Goal: Obtain resource: Obtain resource

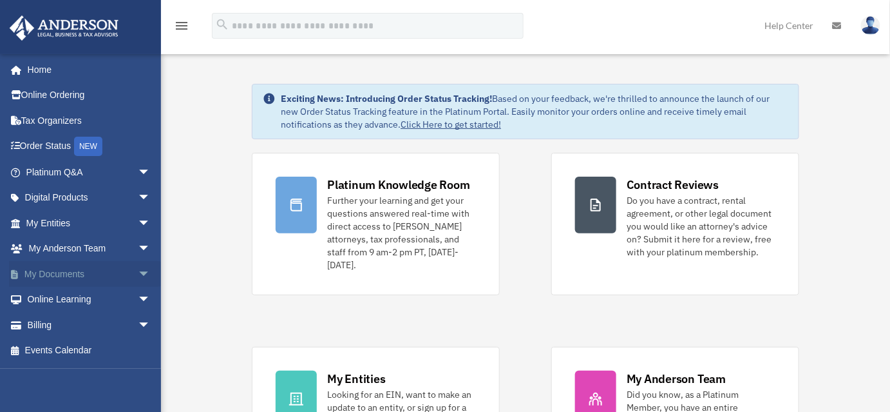
click at [138, 271] on span "arrow_drop_down" at bounding box center [151, 274] width 26 height 26
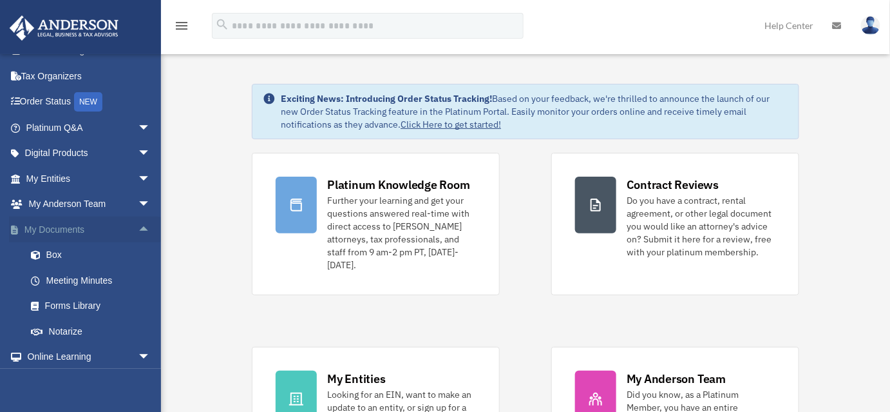
scroll to position [99, 0]
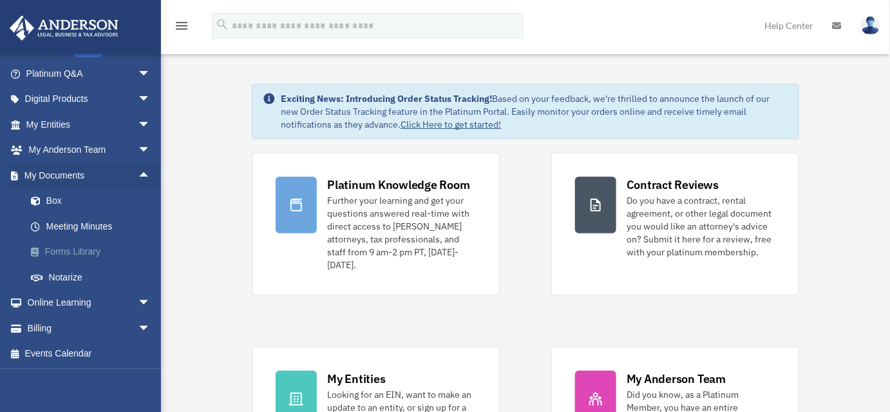
click at [88, 249] on link "Forms Library" at bounding box center [94, 252] width 152 height 26
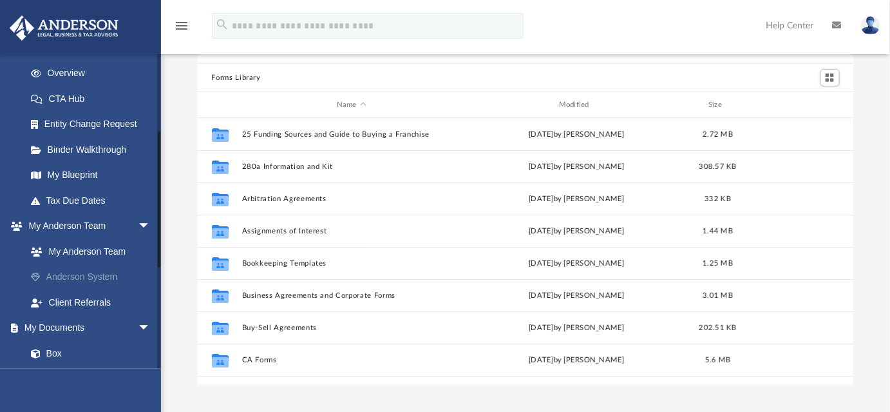
scroll to position [117, 0]
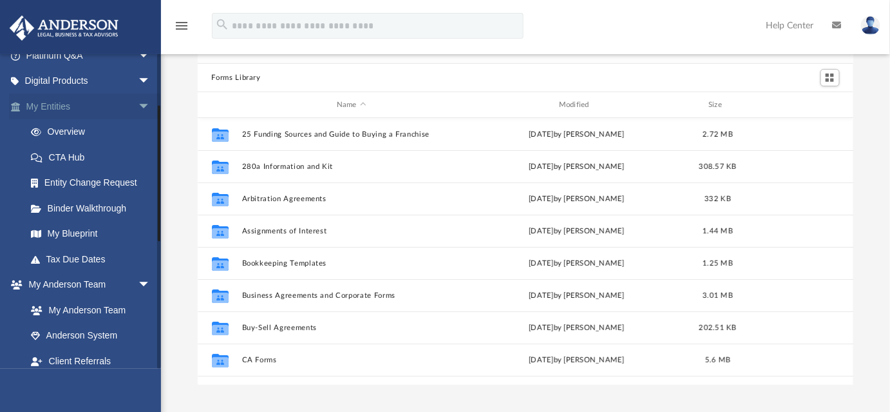
click at [138, 104] on span "arrow_drop_down" at bounding box center [151, 106] width 26 height 26
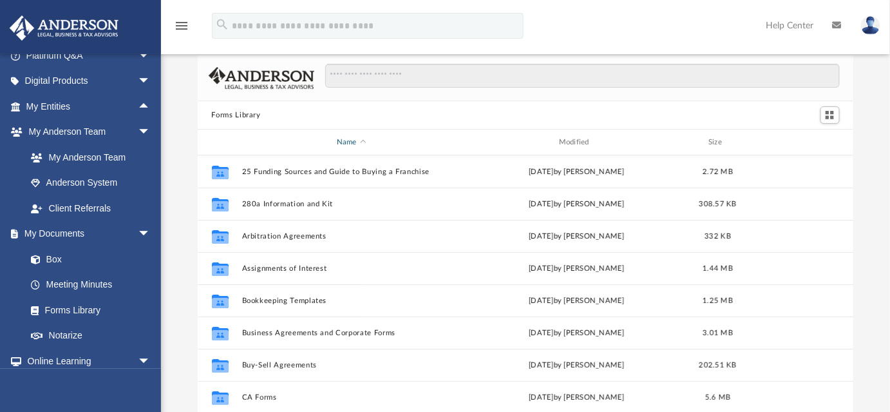
scroll to position [0, 0]
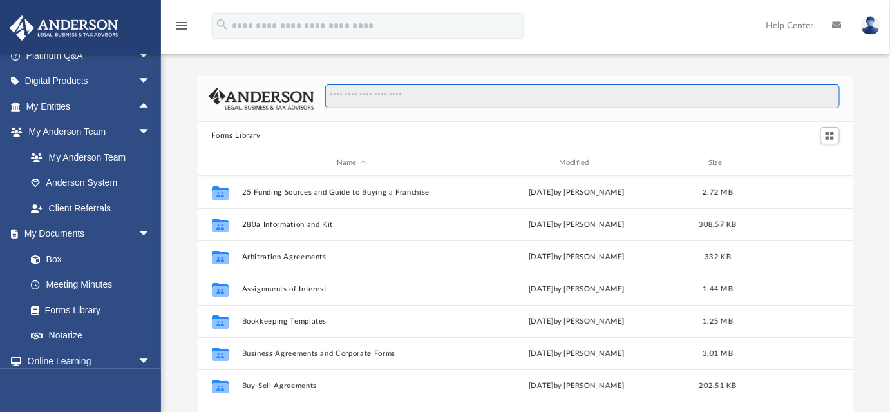
click at [391, 99] on input "Search files and folders" at bounding box center [582, 96] width 514 height 24
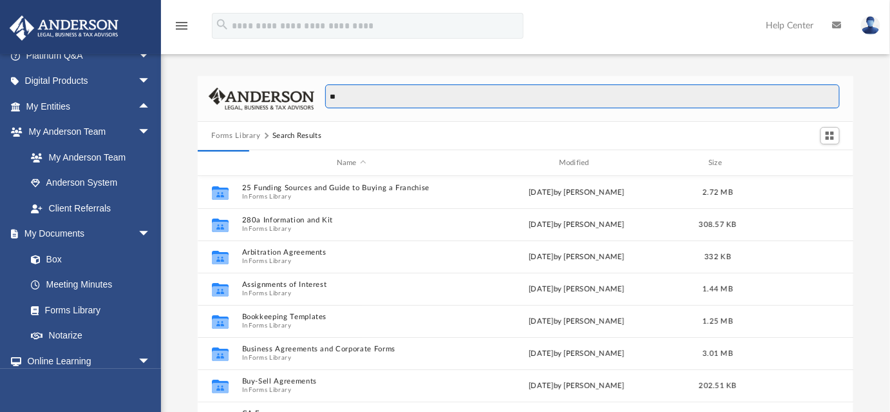
type input "*"
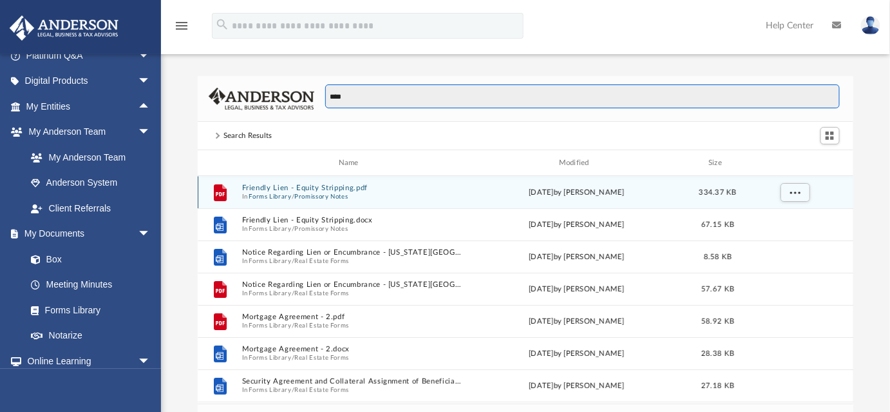
type input "****"
click at [309, 190] on button "Friendly Lien - Equity Stripping.pdf" at bounding box center [352, 188] width 220 height 8
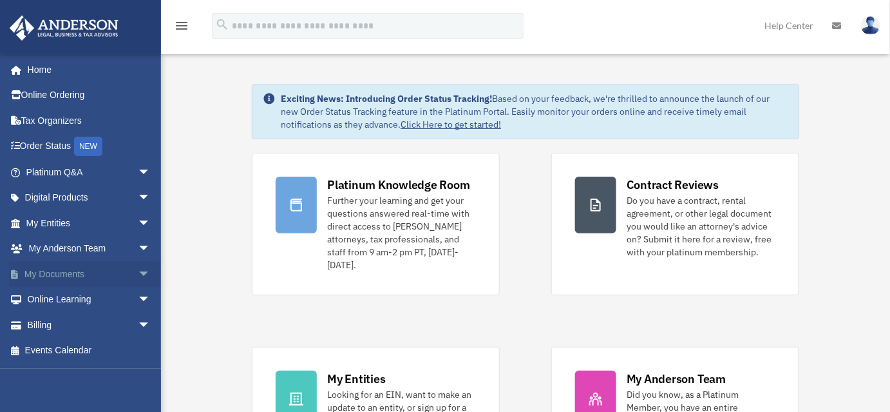
click at [138, 272] on span "arrow_drop_down" at bounding box center [151, 274] width 26 height 26
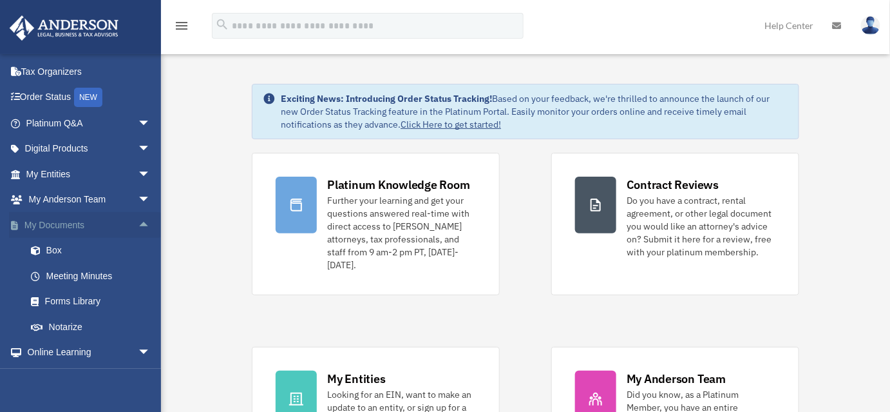
scroll to position [99, 0]
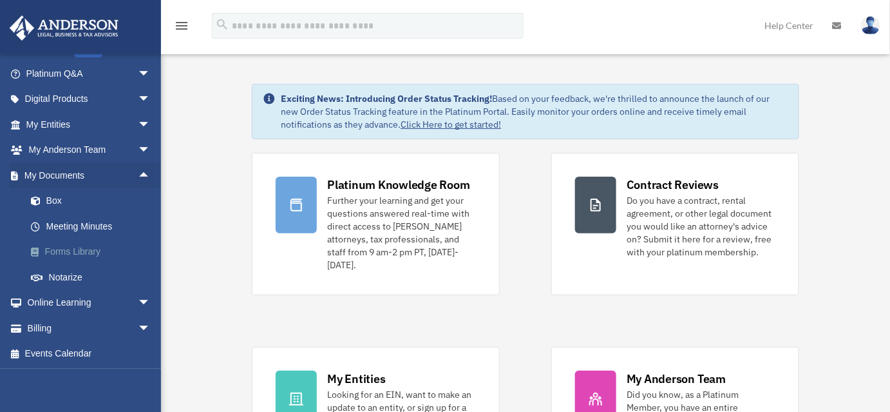
click at [63, 252] on link "Forms Library" at bounding box center [94, 252] width 152 height 26
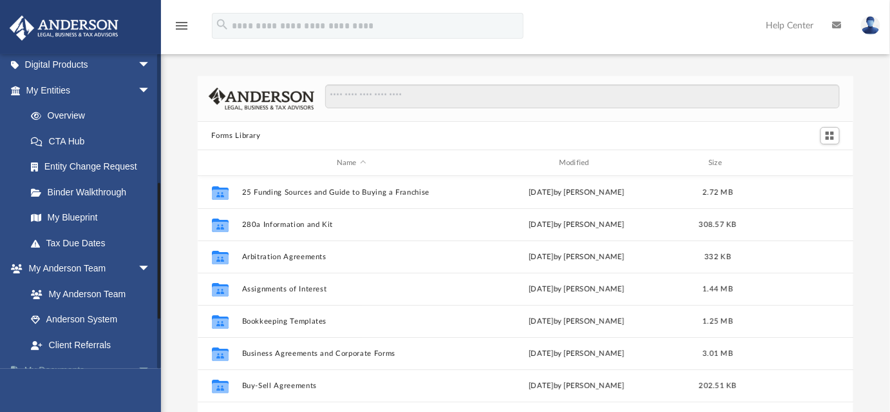
scroll to position [292, 0]
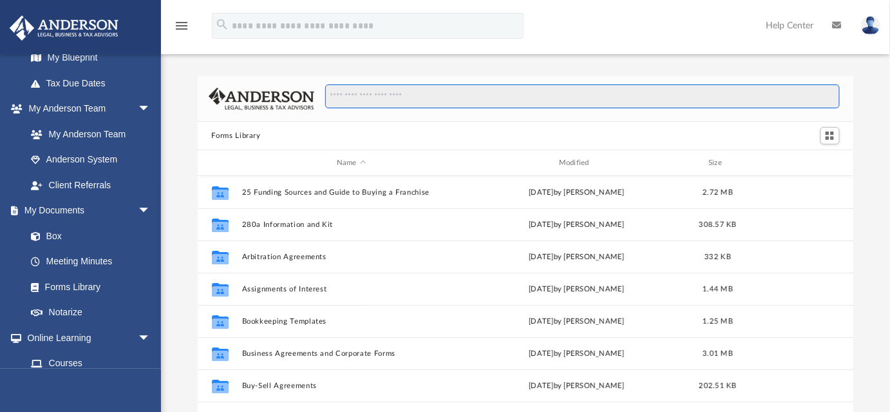
click at [374, 95] on input "Search files and folders" at bounding box center [582, 96] width 514 height 24
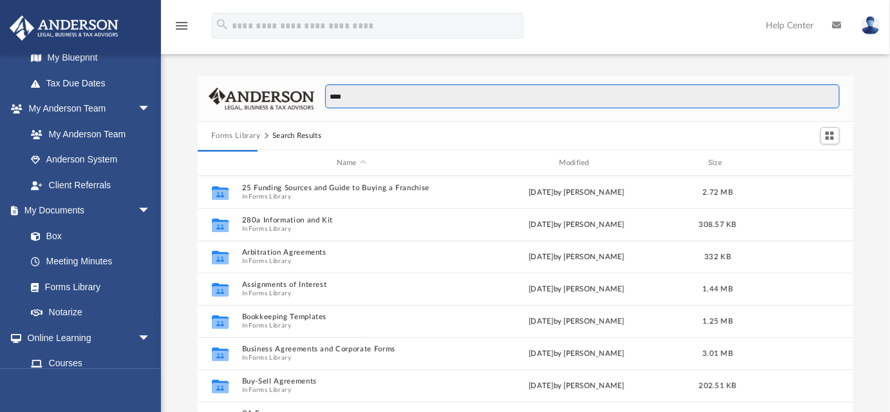
scroll to position [9, 9]
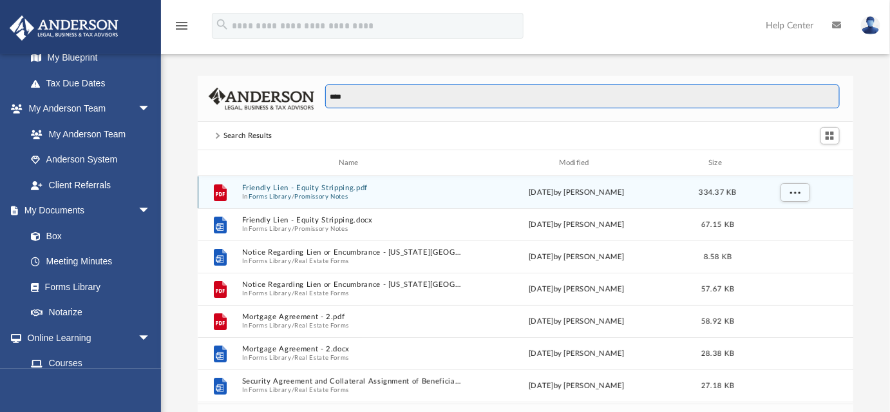
type input "****"
click at [268, 187] on button "Friendly Lien - Equity Stripping.pdf" at bounding box center [352, 188] width 220 height 8
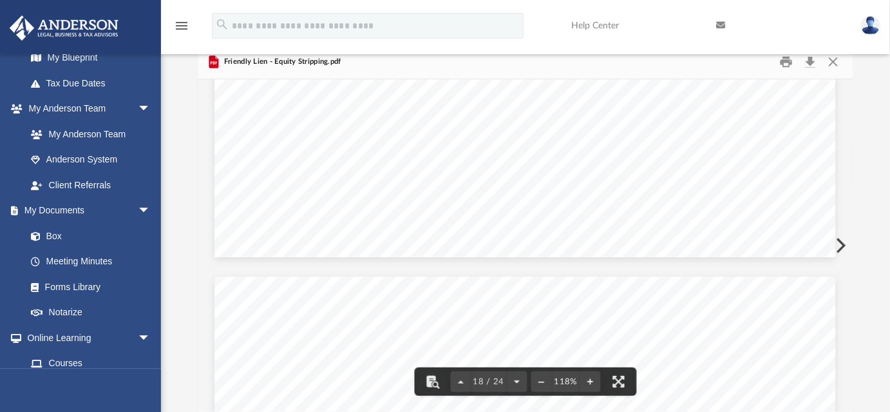
scroll to position [15051, 0]
